Goal: Check status: Check status

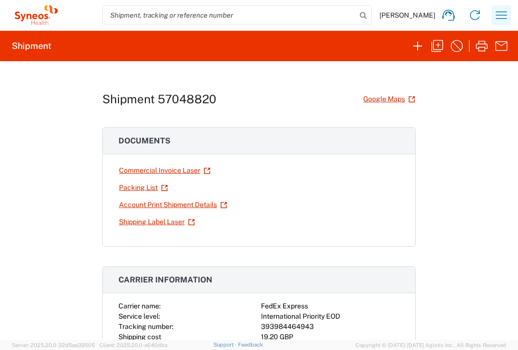
click at [498, 13] on icon "button" at bounding box center [501, 15] width 16 height 16
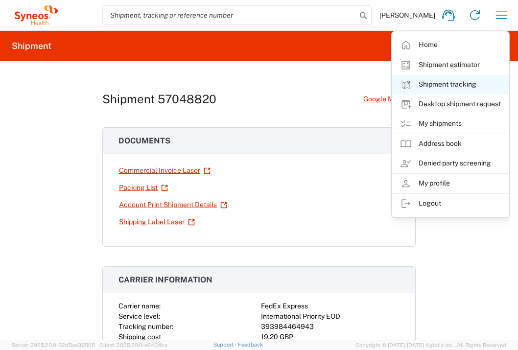
click at [455, 82] on link "Shipment tracking" at bounding box center [450, 85] width 116 height 20
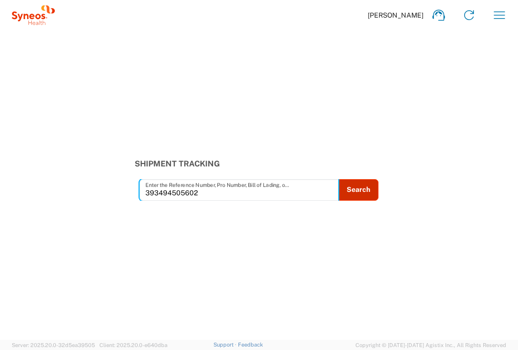
type input "393494505602"
click at [351, 195] on button "Search" at bounding box center [358, 190] width 40 height 22
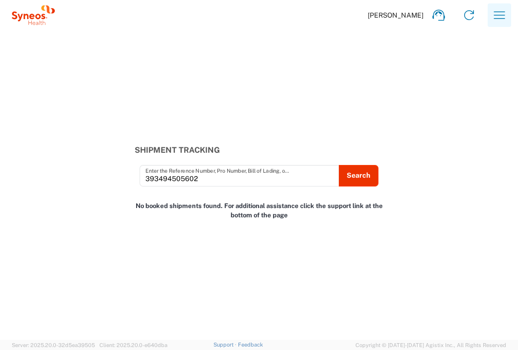
click at [497, 14] on icon "button" at bounding box center [499, 15] width 16 height 16
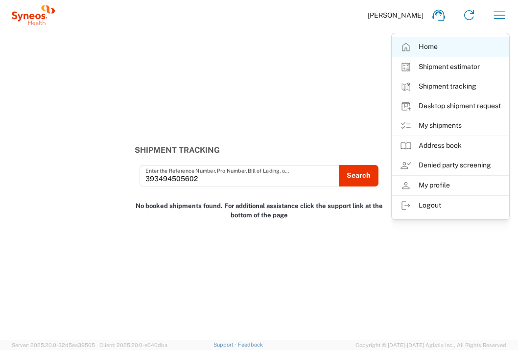
click at [434, 47] on link "Home" at bounding box center [450, 47] width 116 height 20
